Goal: Transaction & Acquisition: Purchase product/service

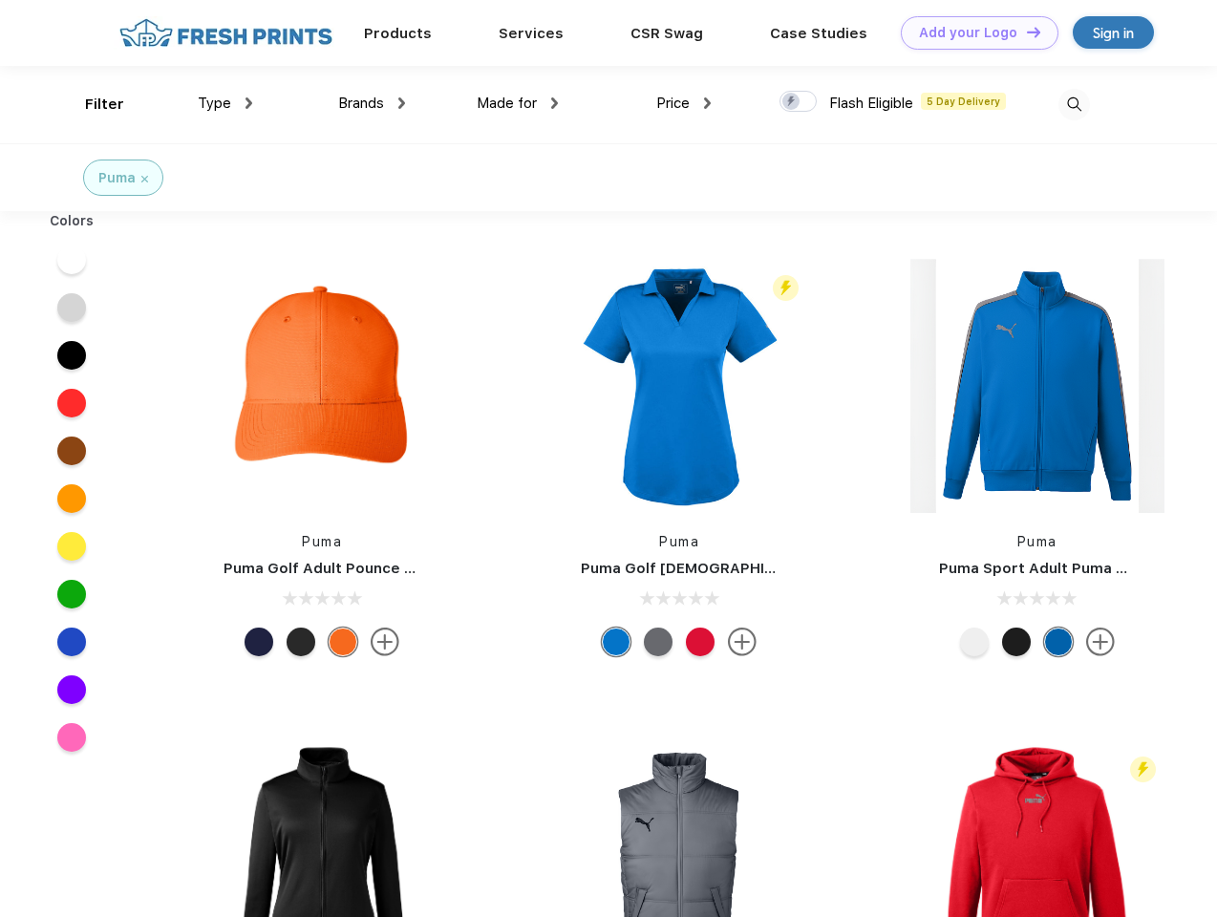
click at [973, 32] on link "Add your Logo Design Tool" at bounding box center [980, 32] width 158 height 33
click at [0, 0] on div "Design Tool" at bounding box center [0, 0] width 0 height 0
click at [1025, 32] on link "Add your Logo Design Tool" at bounding box center [980, 32] width 158 height 33
click at [92, 104] on div "Filter" at bounding box center [104, 105] width 39 height 22
click at [225, 103] on span "Type" at bounding box center [214, 103] width 33 height 17
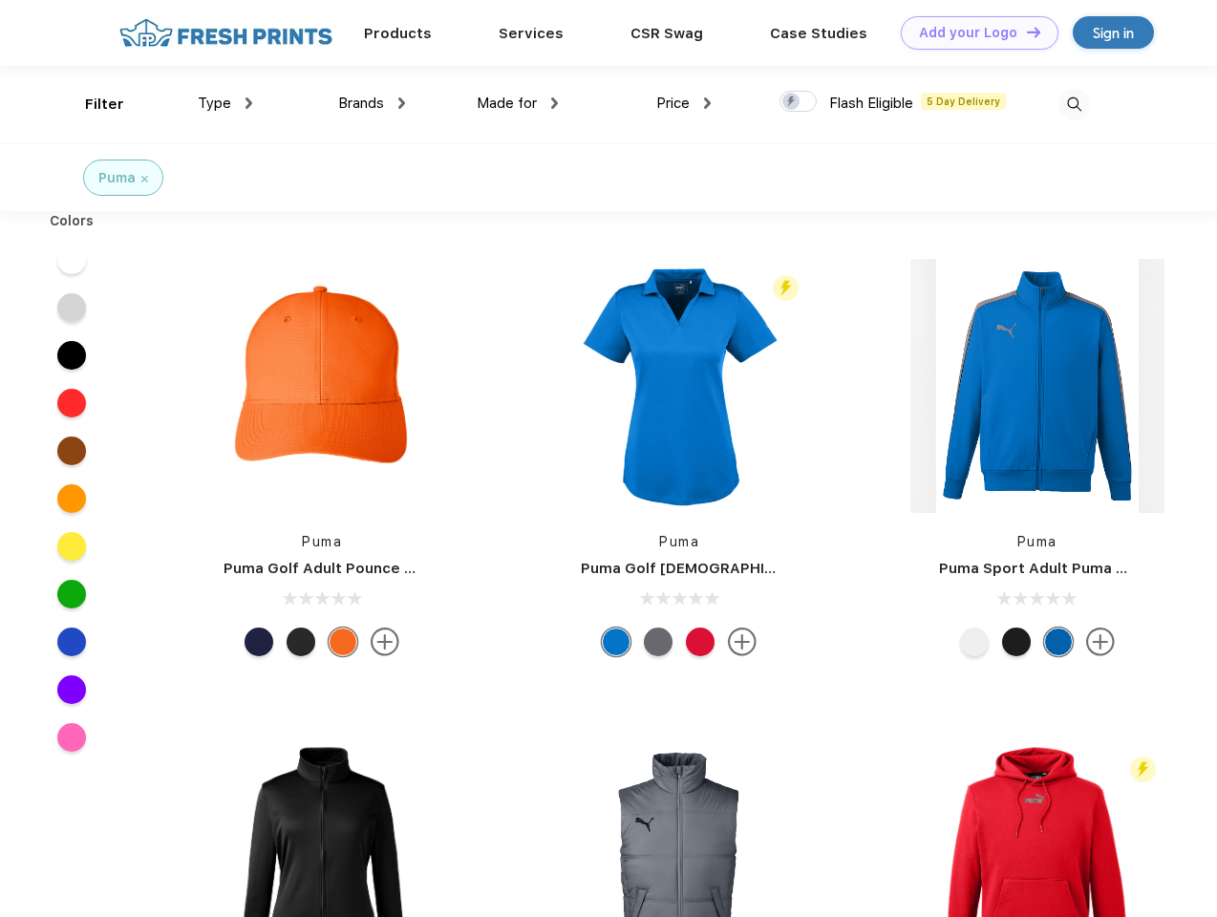
click at [372, 103] on span "Brands" at bounding box center [361, 103] width 46 height 17
click at [518, 103] on span "Made for" at bounding box center [507, 103] width 60 height 17
click at [684, 103] on span "Price" at bounding box center [672, 103] width 33 height 17
click at [799, 102] on div at bounding box center [798, 101] width 37 height 21
click at [792, 102] on input "checkbox" at bounding box center [786, 96] width 12 height 12
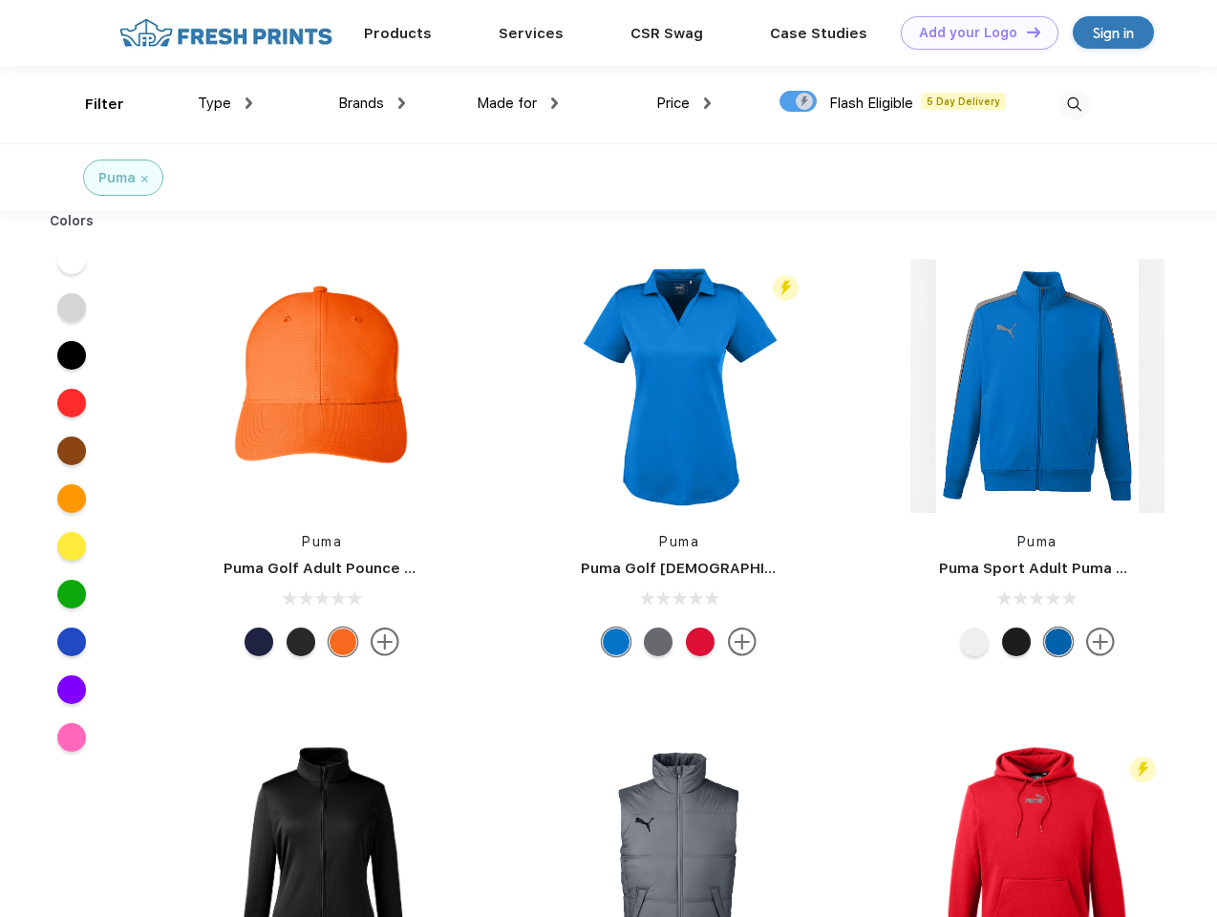
click at [1074, 104] on img at bounding box center [1074, 105] width 32 height 32
